Goal: Complete application form

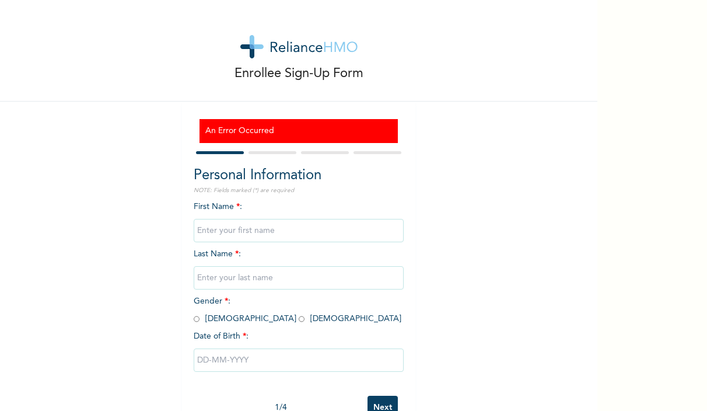
click at [292, 236] on input "text" at bounding box center [299, 230] width 210 height 23
type input "Mustapha"
click at [278, 285] on input "text" at bounding box center [299, 277] width 210 height 23
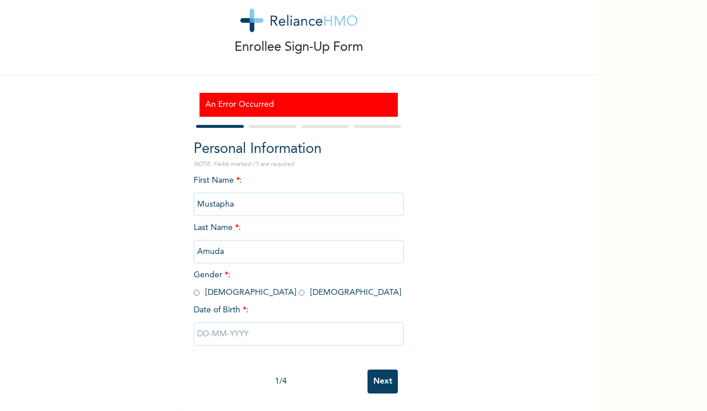
type input "Amuda"
click at [195, 291] on input "radio" at bounding box center [197, 292] width 6 height 11
radio input "true"
click at [231, 332] on input "text" at bounding box center [299, 333] width 210 height 23
select select "7"
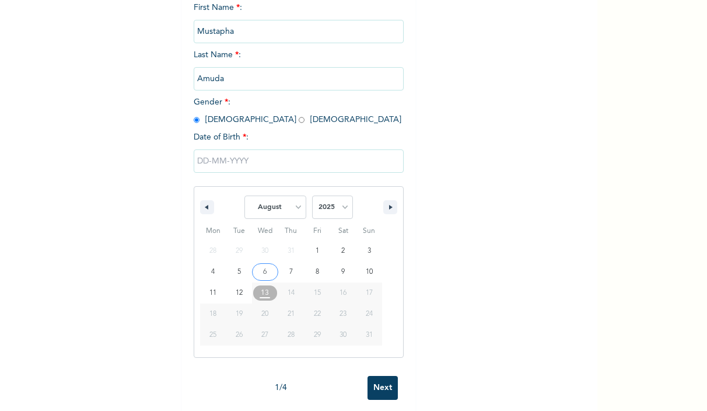
scroll to position [200, 0]
click at [341, 210] on select "2025 2024 2023 2022 2021 2020 2019 2018 2017 2016 2015 2014 2013 2012 2011 2010…" at bounding box center [332, 205] width 41 height 23
select select "1969"
click at [312, 194] on select "2025 2024 2023 2022 2021 2020 2019 2018 2017 2016 2015 2014 2013 2012 2011 2010…" at bounding box center [332, 205] width 41 height 23
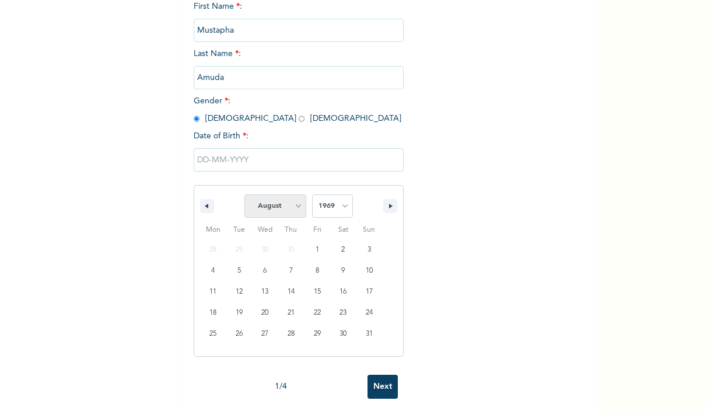
click at [291, 202] on select "January February March April May June July August September October November De…" at bounding box center [276, 205] width 62 height 23
select select "6"
click at [245, 194] on select "January February March April May June July August September October November De…" at bounding box center [276, 205] width 62 height 23
type input "[DATE]"
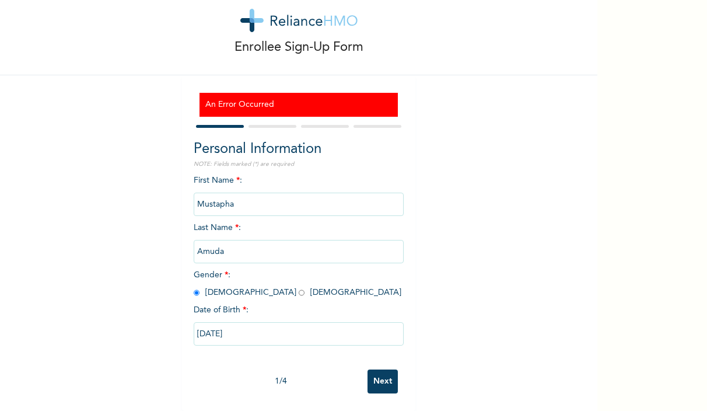
scroll to position [26, 0]
click at [387, 379] on input "Next" at bounding box center [383, 381] width 30 height 24
